Goal: Information Seeking & Learning: Learn about a topic

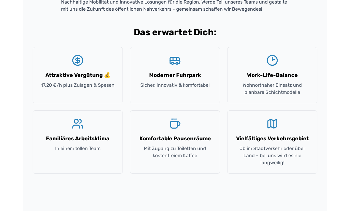
scroll to position [525, 0]
